Goal: Task Accomplishment & Management: Manage account settings

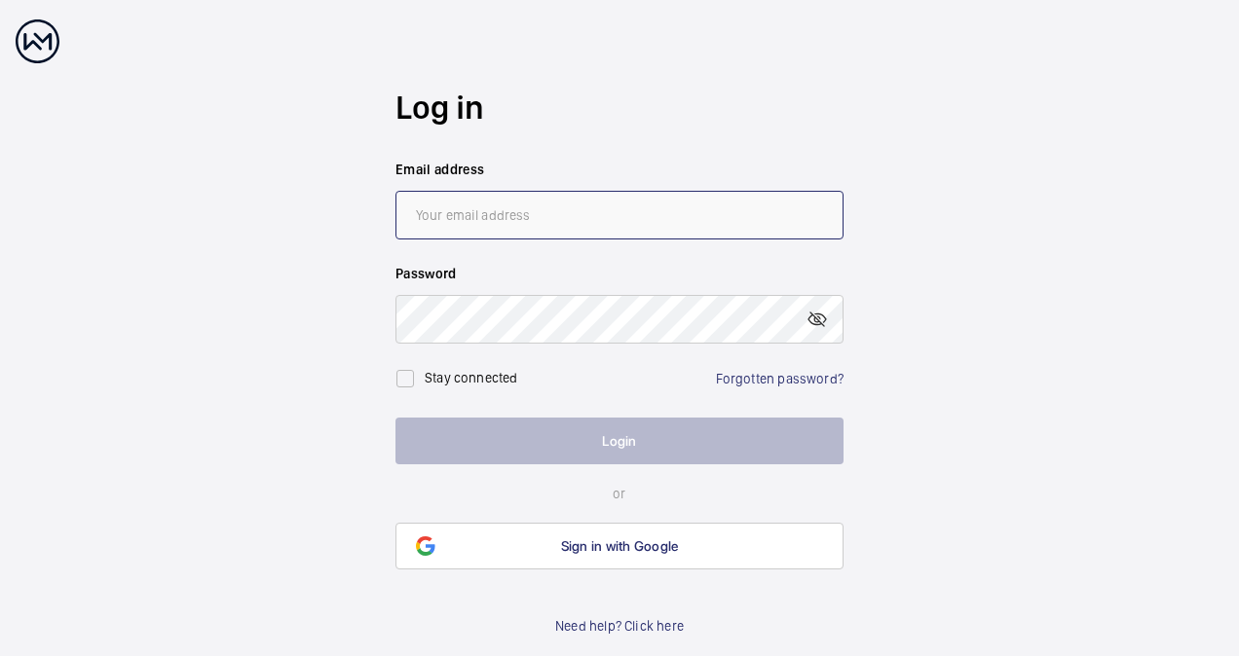
type input "[EMAIL_ADDRESS][DOMAIN_NAME]"
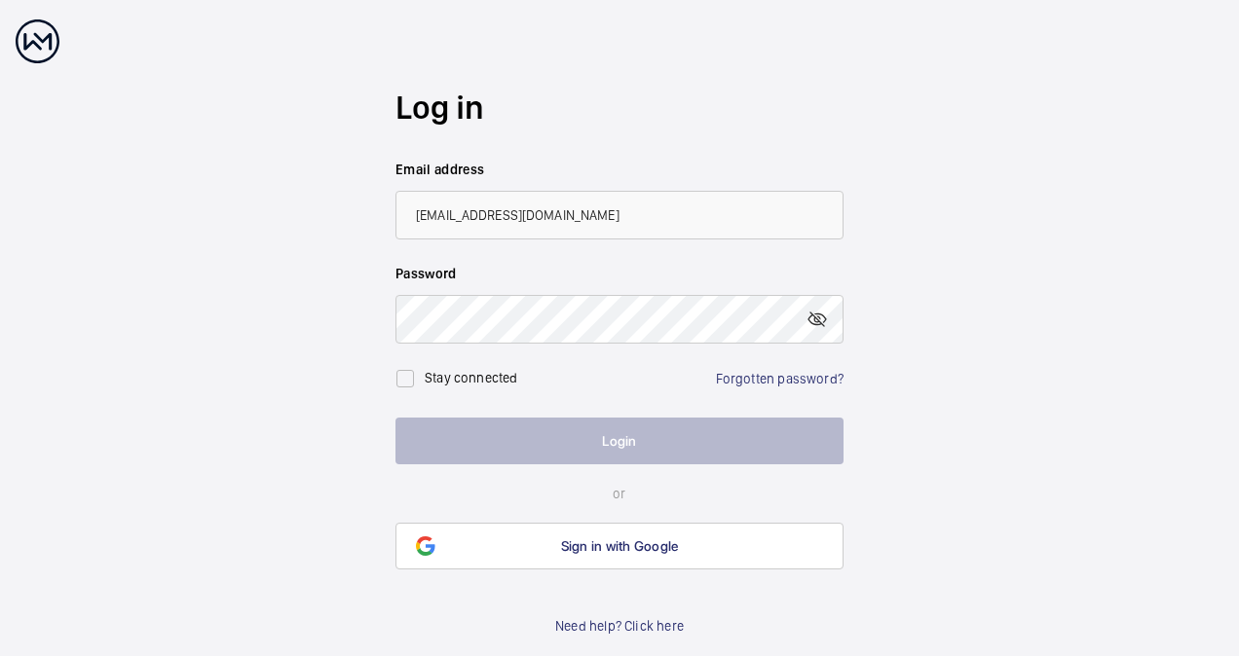
click at [541, 432] on button "Login" at bounding box center [619, 441] width 448 height 47
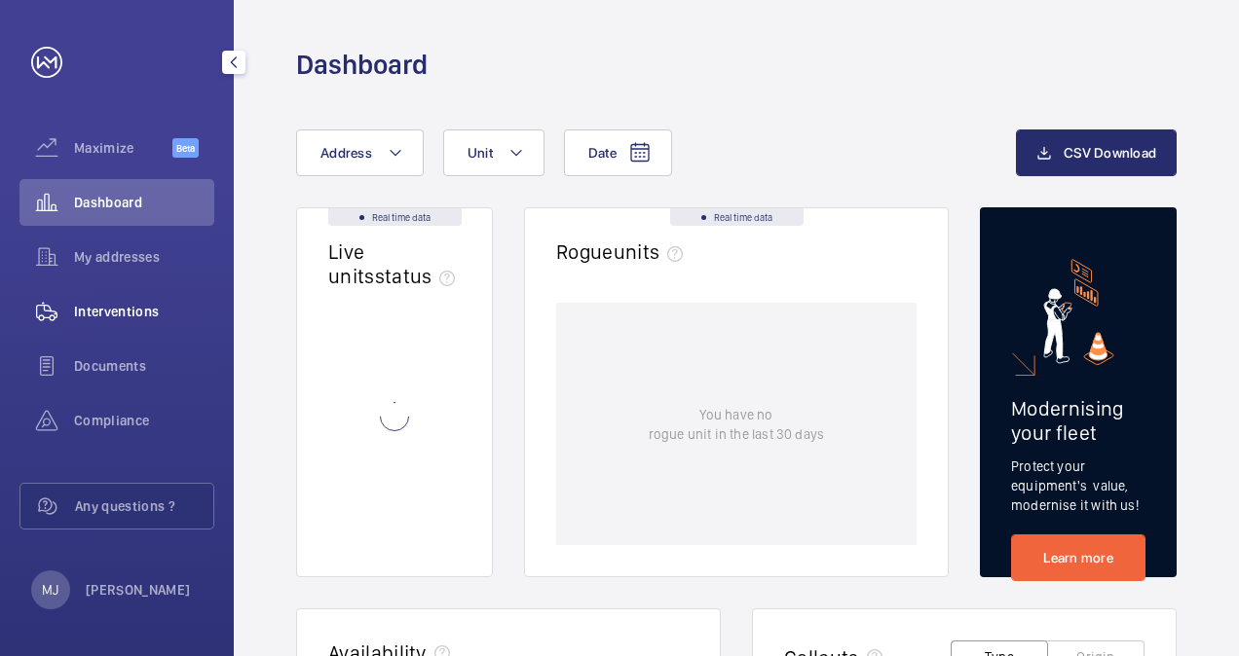
click at [126, 308] on span "Interventions" at bounding box center [144, 311] width 140 height 19
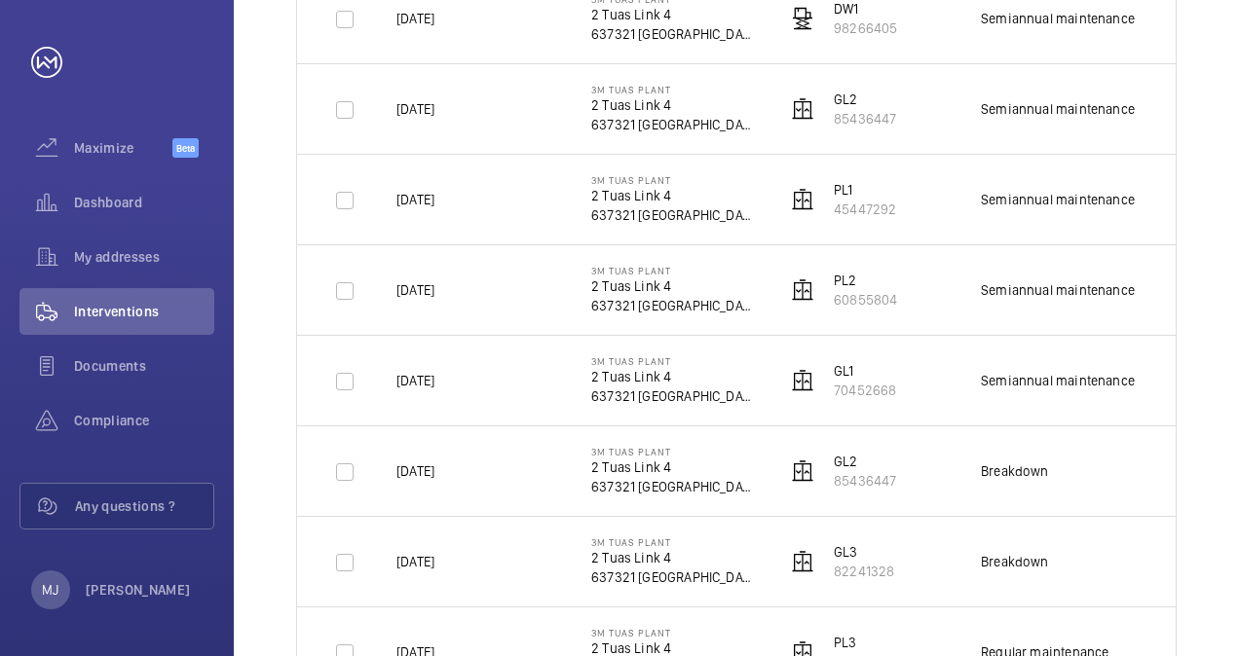
scroll to position [682, 0]
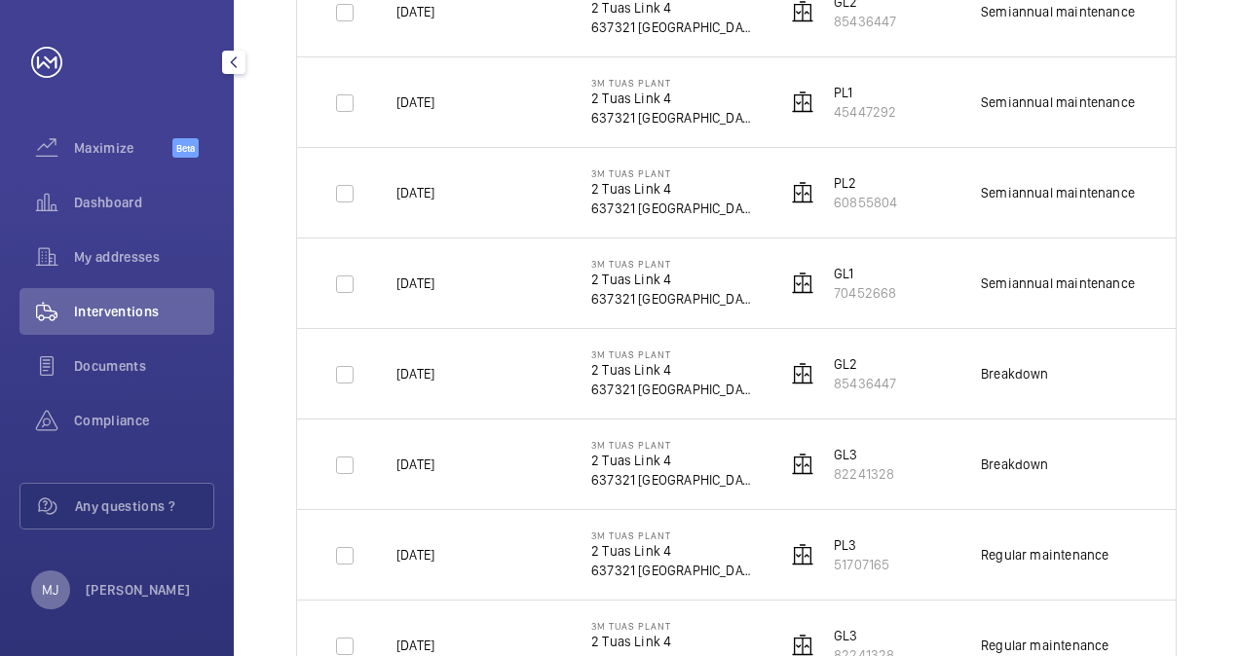
click at [59, 584] on div "MJ" at bounding box center [50, 590] width 39 height 39
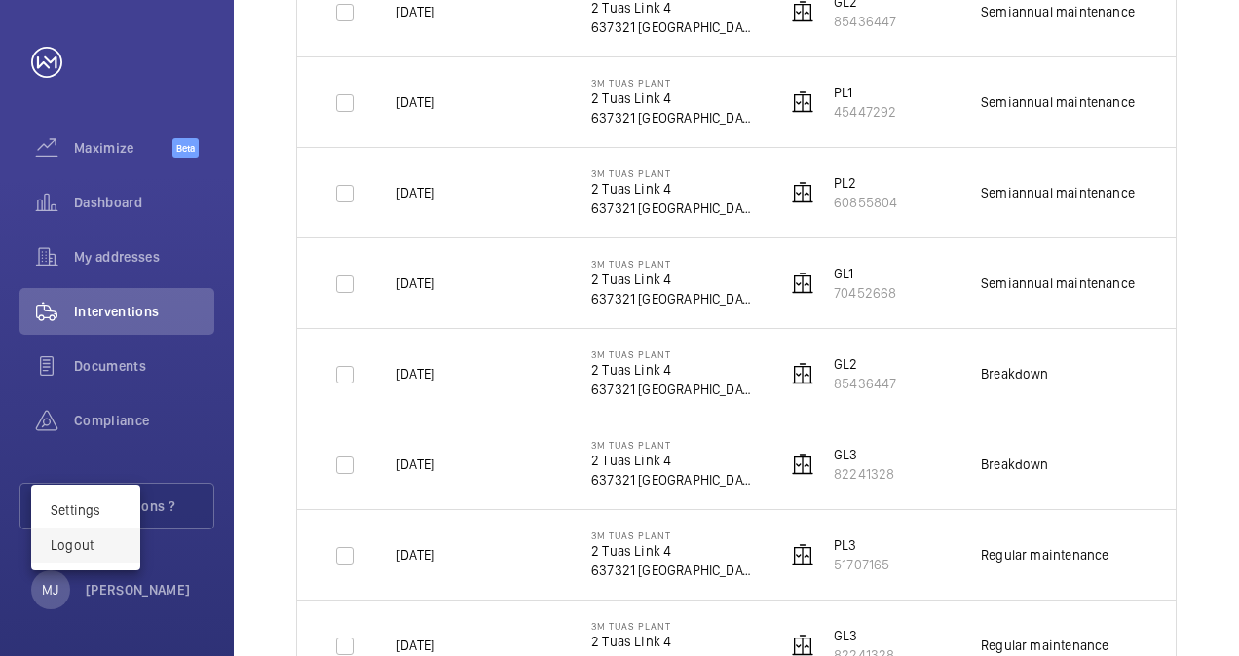
click at [76, 543] on p "Logout" at bounding box center [86, 545] width 70 height 19
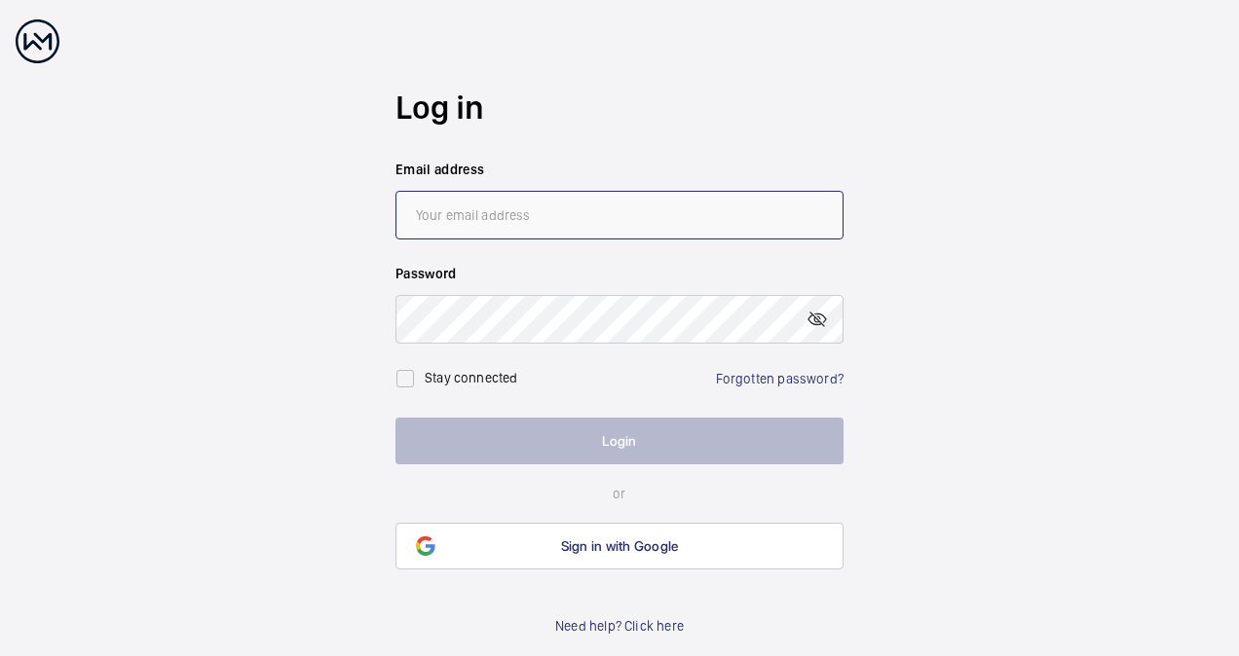
type input "[EMAIL_ADDRESS][DOMAIN_NAME]"
